Goal: Task Accomplishment & Management: Manage account settings

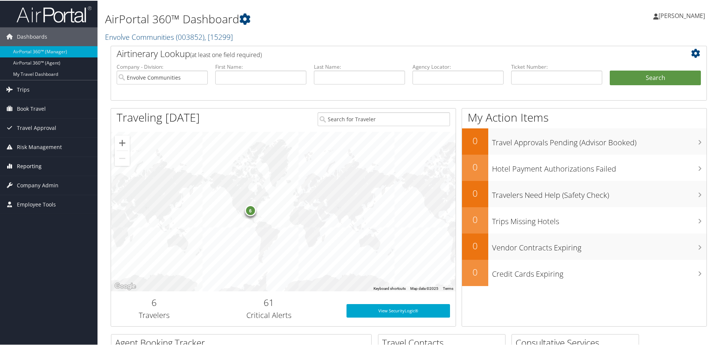
click at [35, 163] on span "Reporting" at bounding box center [29, 165] width 25 height 19
click at [38, 177] on link "Unused Tickets" at bounding box center [48, 180] width 97 height 11
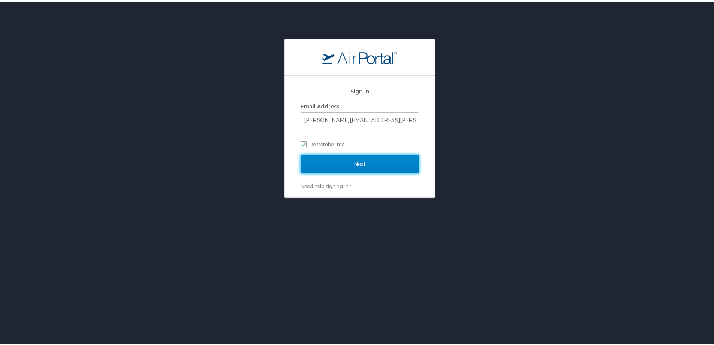
click at [339, 166] on input "Next" at bounding box center [360, 162] width 118 height 19
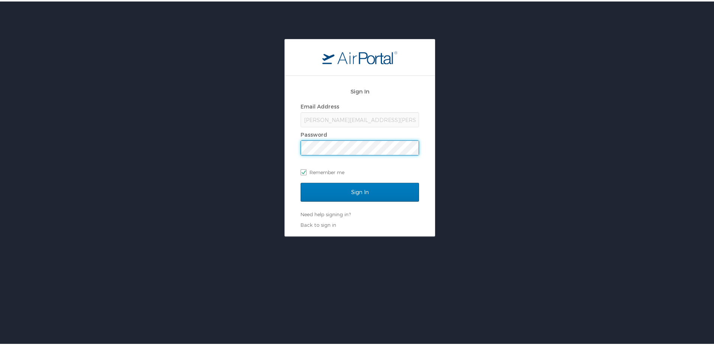
click at [343, 118] on div "tamarra.gary@cbtravel.com" at bounding box center [360, 118] width 118 height 15
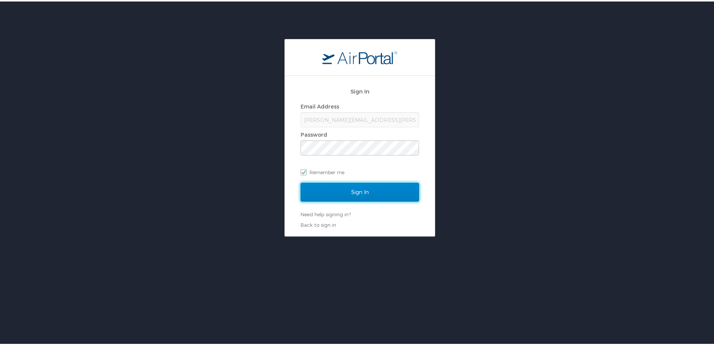
click at [342, 193] on input "Sign In" at bounding box center [360, 190] width 118 height 19
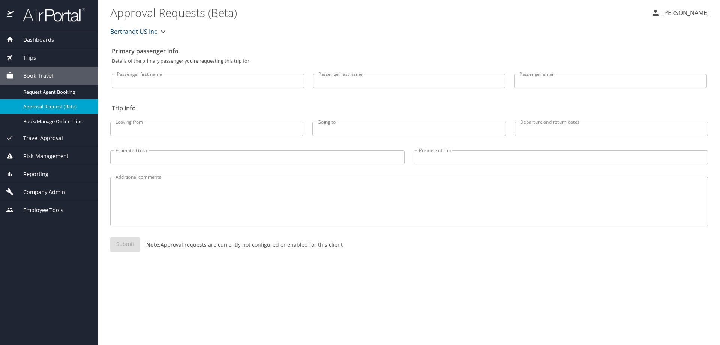
click at [34, 175] on span "Reporting" at bounding box center [31, 174] width 34 height 8
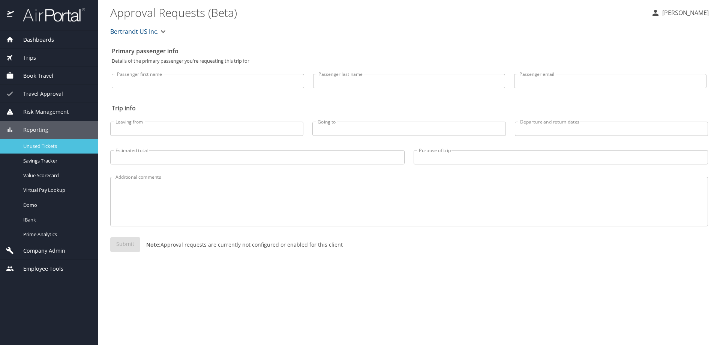
click at [40, 148] on span "Unused Tickets" at bounding box center [56, 145] width 66 height 7
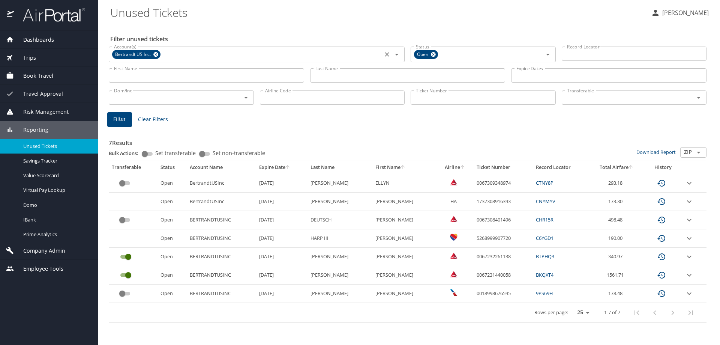
click at [154, 53] on icon at bounding box center [156, 54] width 6 height 8
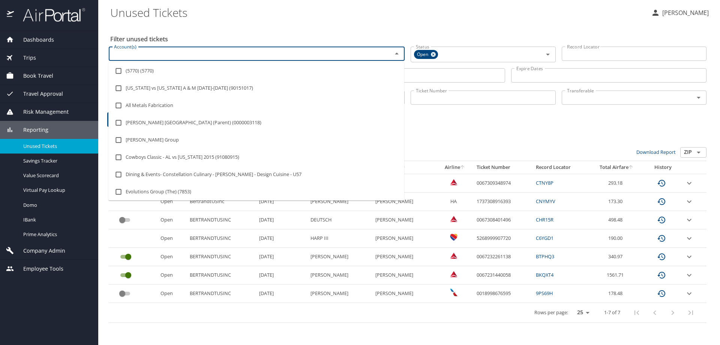
click at [153, 53] on input "Account(s)" at bounding box center [245, 54] width 269 height 10
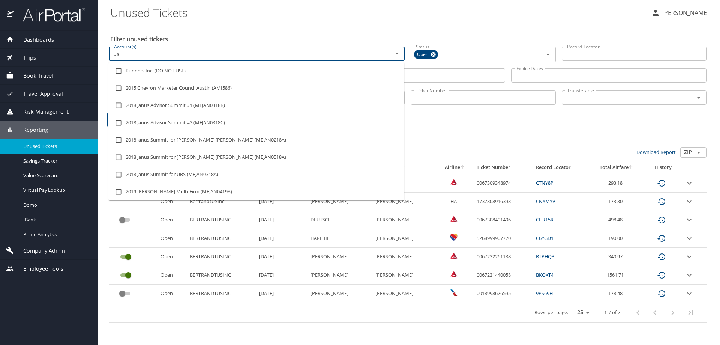
type input "u"
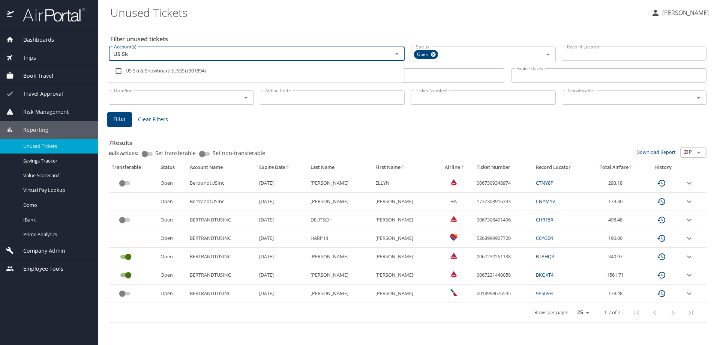
type input "US Ski"
click at [184, 73] on li "US Ski & Snowboard (USSS) (301894)" at bounding box center [256, 70] width 296 height 17
checkbox input "true"
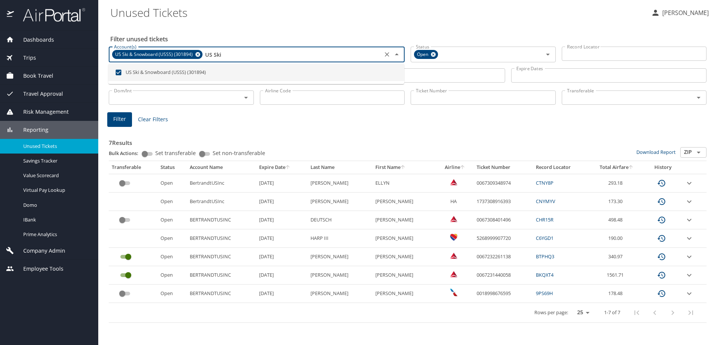
type input "US Ski"
click at [435, 75] on input "Last Name" at bounding box center [407, 75] width 195 height 14
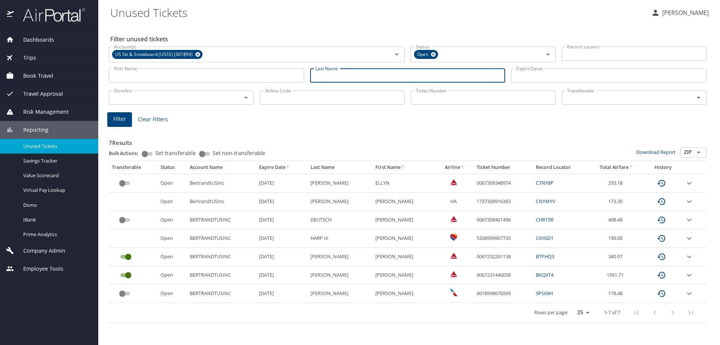
click at [361, 75] on input "Last Name" at bounding box center [407, 75] width 195 height 14
type input "[PERSON_NAME]"
click at [116, 122] on span "Filter" at bounding box center [119, 118] width 13 height 9
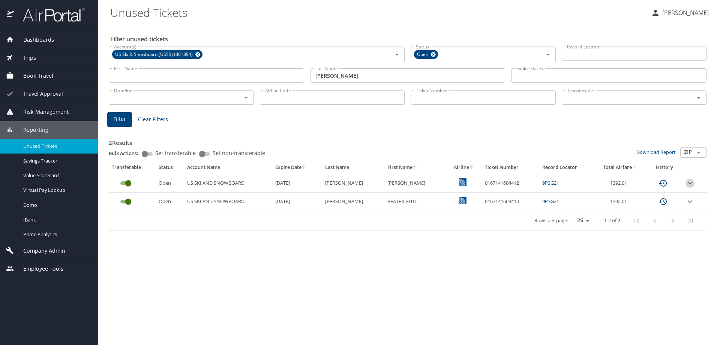
click at [691, 183] on icon "expand row" at bounding box center [689, 182] width 9 height 9
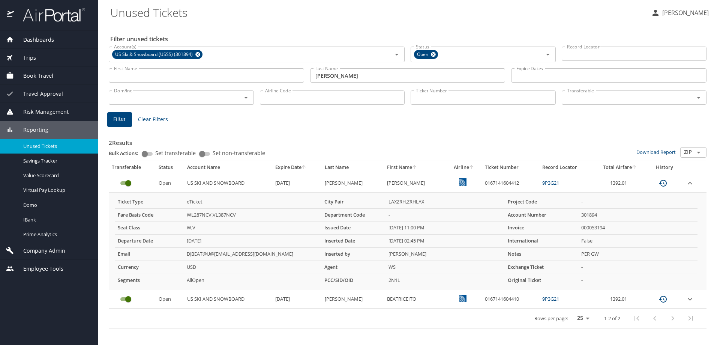
click at [689, 298] on icon "expand row" at bounding box center [689, 298] width 9 height 9
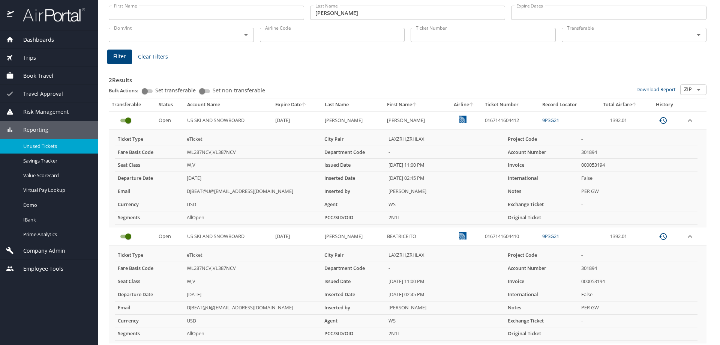
scroll to position [75, 0]
